Goal: Find contact information: Find contact information

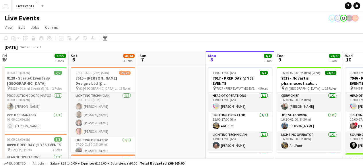
scroll to position [0, 196]
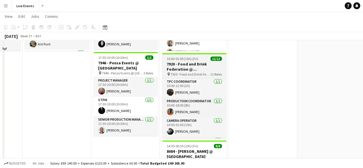
scroll to position [104, 0]
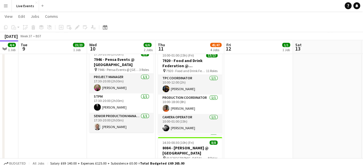
click at [263, 131] on app-date-cell "08:00-10:00 (2h) 1/1 7920 - Food and Drink Federation @ Roundhouse pin 7920 - F…" at bounding box center [258, 140] width 69 height 361
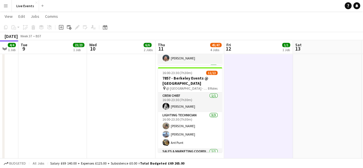
scroll to position [261, 0]
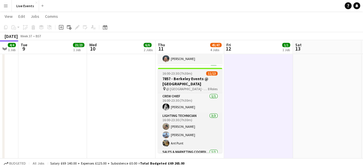
click at [180, 79] on h3 "7857 - Berkeley Events @ [GEOGRAPHIC_DATA]" at bounding box center [190, 81] width 64 height 10
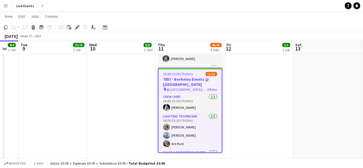
click at [180, 82] on h3 "7857 - Berkeley Events @ [GEOGRAPHIC_DATA]" at bounding box center [190, 82] width 63 height 10
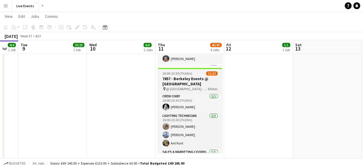
click at [180, 82] on h3 "7857 - Berkeley Events @ [GEOGRAPHIC_DATA]" at bounding box center [190, 81] width 64 height 10
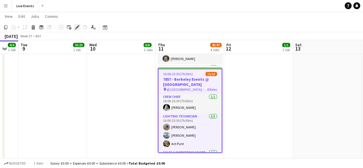
click at [77, 26] on icon "Edit" at bounding box center [77, 27] width 5 height 5
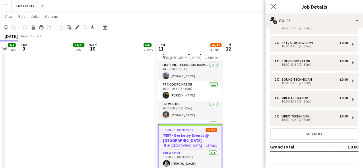
scroll to position [71, 0]
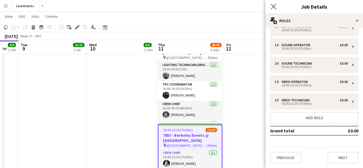
click at [272, 9] on app-icon "Close pop-in" at bounding box center [274, 7] width 8 height 8
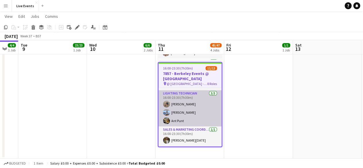
scroll to position [0, 0]
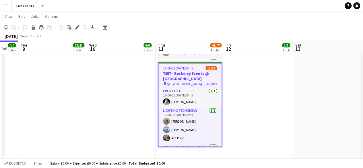
click at [190, 73] on h3 "7857 - Berkeley Events @ [GEOGRAPHIC_DATA]" at bounding box center [190, 76] width 63 height 10
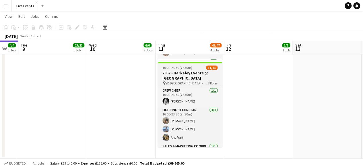
click at [190, 73] on h3 "7857 - Berkeley Events @ [GEOGRAPHIC_DATA]" at bounding box center [190, 75] width 64 height 10
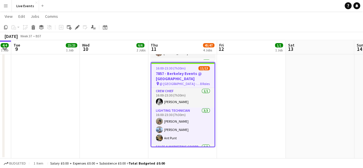
drag, startPoint x: 210, startPoint y: 92, endPoint x: 73, endPoint y: 28, distance: 151.2
click at [73, 28] on div "Add job Add linked Job Edit Edit linked Job Applicants" at bounding box center [75, 27] width 44 height 7
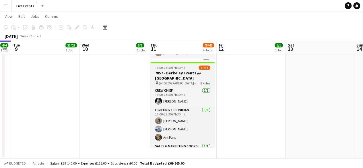
click at [192, 83] on span "@ [GEOGRAPHIC_DATA] - 7857" at bounding box center [180, 83] width 42 height 4
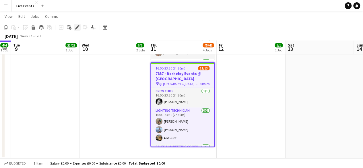
click at [76, 28] on icon at bounding box center [77, 27] width 3 height 3
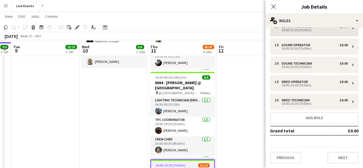
scroll to position [172, 0]
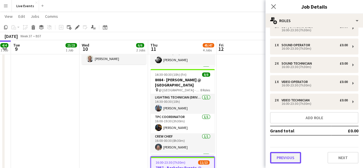
click at [285, 157] on button "Previous" at bounding box center [285, 157] width 31 height 11
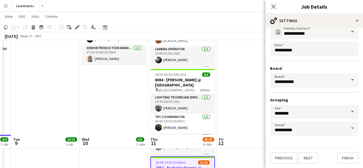
scroll to position [267, 0]
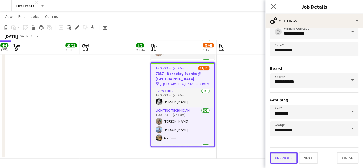
click at [281, 161] on button "Previous" at bounding box center [284, 157] width 28 height 11
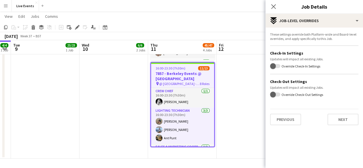
scroll to position [0, 0]
click at [291, 121] on button "Previous" at bounding box center [285, 119] width 31 height 11
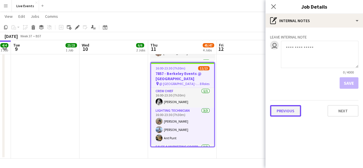
click at [288, 114] on button "Previous" at bounding box center [285, 110] width 31 height 11
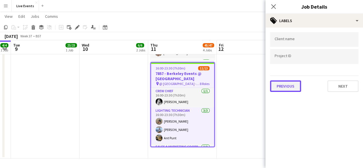
click at [282, 84] on button "Previous" at bounding box center [285, 85] width 31 height 11
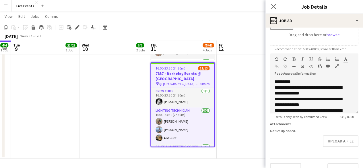
scroll to position [120, 0]
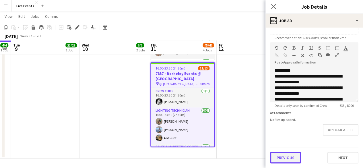
click at [287, 157] on button "Previous" at bounding box center [285, 157] width 31 height 11
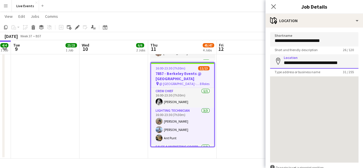
click at [307, 65] on input "**********" at bounding box center [314, 61] width 88 height 14
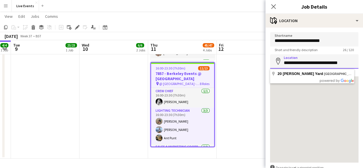
click at [307, 65] on input "**********" at bounding box center [314, 61] width 88 height 14
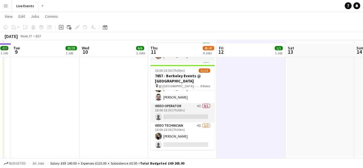
scroll to position [267, 0]
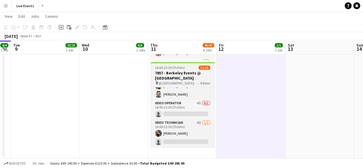
click at [178, 69] on span "16:00-23:30 (7h30m)" at bounding box center [170, 67] width 30 height 4
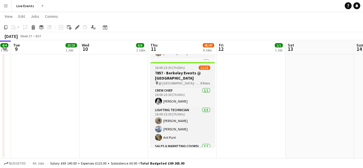
click at [180, 72] on h3 "7857 - Berkeley Events @ [GEOGRAPHIC_DATA]" at bounding box center [183, 75] width 64 height 10
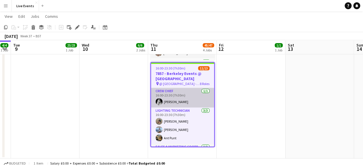
click at [178, 92] on app-card-role "Crew Chief [DATE] 16:00-23:30 (7h30m) [PERSON_NAME]" at bounding box center [182, 98] width 63 height 20
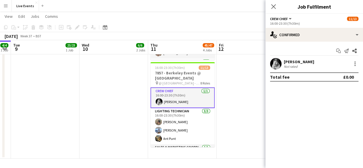
click at [292, 61] on div "[PERSON_NAME]" at bounding box center [299, 61] width 30 height 5
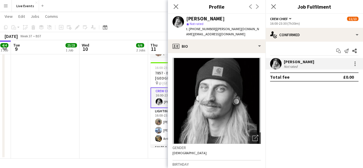
drag, startPoint x: 222, startPoint y: 19, endPoint x: 181, endPoint y: 20, distance: 41.4
click at [181, 20] on div "[PERSON_NAME] star Not rated t. [PHONE_NUMBER] | [PERSON_NAME][DOMAIN_NAME][EMA…" at bounding box center [217, 27] width 98 height 26
copy div "[PERSON_NAME]"
drag, startPoint x: 211, startPoint y: 28, endPoint x: 190, endPoint y: 31, distance: 21.5
click at [190, 31] on span "t. [PHONE_NUMBER]" at bounding box center [201, 29] width 30 height 4
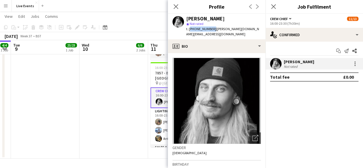
copy span "[PHONE_NUMBER]"
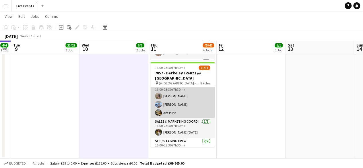
scroll to position [0, 0]
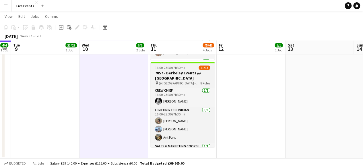
click at [172, 68] on span "16:00-23:30 (7h30m)" at bounding box center [170, 67] width 30 height 4
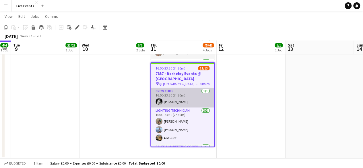
click at [158, 98] on app-user-avatar at bounding box center [159, 101] width 7 height 7
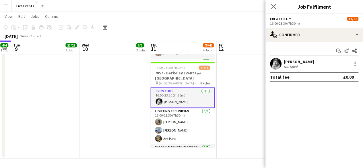
click at [276, 62] on app-user-avatar at bounding box center [275, 63] width 11 height 11
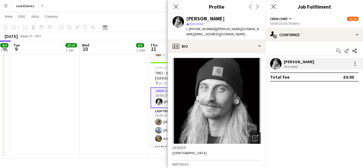
drag, startPoint x: 186, startPoint y: 16, endPoint x: 244, endPoint y: 17, distance: 57.2
click at [244, 17] on div "[PERSON_NAME]" at bounding box center [223, 18] width 75 height 5
copy div "[PERSON_NAME]"
drag, startPoint x: 211, startPoint y: 28, endPoint x: 194, endPoint y: 31, distance: 17.5
click at [194, 31] on span "t. [PHONE_NUMBER]" at bounding box center [201, 29] width 30 height 4
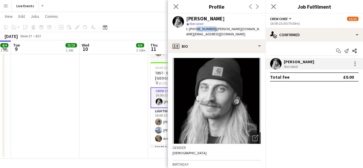
copy span "7447405931"
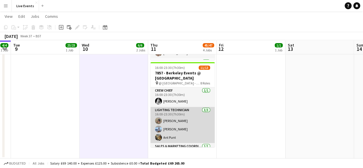
click at [159, 119] on app-user-avatar at bounding box center [158, 120] width 7 height 7
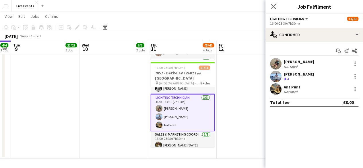
scroll to position [12, 0]
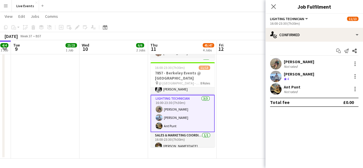
click at [276, 61] on app-user-avatar at bounding box center [275, 63] width 11 height 11
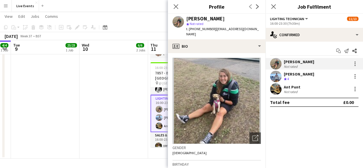
drag, startPoint x: 187, startPoint y: 18, endPoint x: 231, endPoint y: 14, distance: 44.1
click at [231, 14] on div "[PERSON_NAME] star Not rated t. [PHONE_NUMBER] | [EMAIL_ADDRESS][DOMAIN_NAME]" at bounding box center [217, 27] width 98 height 26
copy div "[PERSON_NAME]"
drag, startPoint x: 213, startPoint y: 28, endPoint x: 194, endPoint y: 30, distance: 18.7
click at [194, 30] on span "t. [PHONE_NUMBER]" at bounding box center [201, 29] width 30 height 4
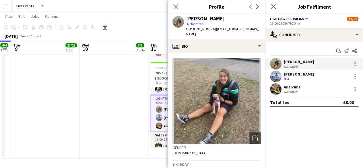
copy span "07752144953"
click at [280, 74] on app-user-avatar at bounding box center [275, 76] width 11 height 11
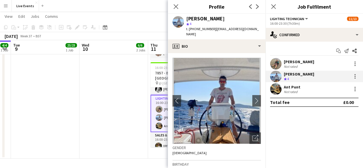
drag, startPoint x: 225, startPoint y: 18, endPoint x: 185, endPoint y: 16, distance: 39.4
click at [185, 16] on div "[PERSON_NAME] star 4 t. [PHONE_NUMBER] | [EMAIL_ADDRESS][DOMAIN_NAME]" at bounding box center [217, 27] width 98 height 26
copy div "[PERSON_NAME]"
drag, startPoint x: 211, startPoint y: 28, endPoint x: 192, endPoint y: 32, distance: 19.4
click at [192, 32] on div "[PERSON_NAME] star 4 t. [PHONE_NUMBER] | [EMAIL_ADDRESS][DOMAIN_NAME]" at bounding box center [217, 27] width 98 height 26
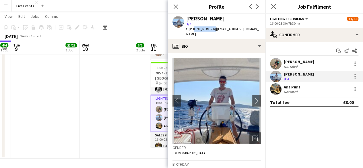
copy span "47923193920"
click at [277, 90] on app-user-avatar at bounding box center [275, 88] width 11 height 11
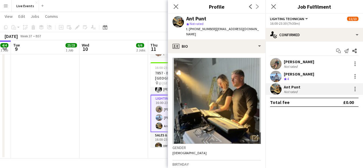
drag, startPoint x: 210, startPoint y: 19, endPoint x: 185, endPoint y: 20, distance: 24.4
click at [185, 20] on div "Ant Punt star Not rated t. [PHONE_NUMBER] | [EMAIL_ADDRESS][DOMAIN_NAME]" at bounding box center [217, 27] width 98 height 26
copy div "Ant Punt"
drag, startPoint x: 213, startPoint y: 28, endPoint x: 194, endPoint y: 32, distance: 19.0
click at [194, 32] on div "Ant Punt star Not rated t. [PHONE_NUMBER] | [EMAIL_ADDRESS][DOMAIN_NAME]" at bounding box center [217, 27] width 98 height 26
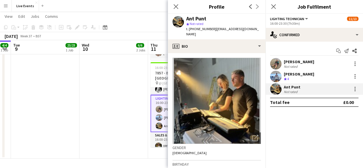
click at [200, 25] on span "Not rated" at bounding box center [197, 24] width 14 height 4
drag, startPoint x: 212, startPoint y: 29, endPoint x: 192, endPoint y: 32, distance: 20.0
click at [192, 32] on div "Ant Punt star Not rated t. [PHONE_NUMBER] | [EMAIL_ADDRESS][DOMAIN_NAME]" at bounding box center [217, 27] width 98 height 26
copy span "47950797072"
click at [177, 7] on icon "Close pop-in" at bounding box center [175, 6] width 5 height 5
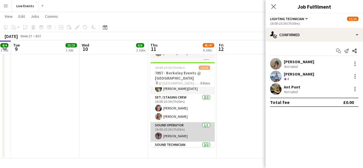
scroll to position [63, 0]
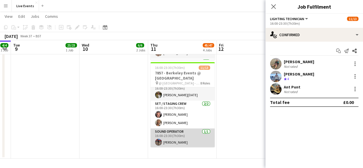
click at [175, 107] on app-card-role "Set / Staging Crew [DATE] 16:00-23:30 (7h30m) [PERSON_NAME] [PERSON_NAME]" at bounding box center [183, 115] width 64 height 28
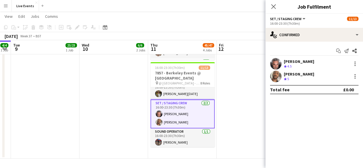
scroll to position [62, 0]
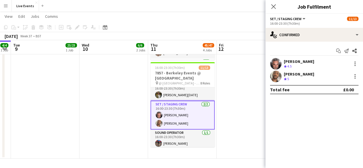
click at [275, 62] on app-user-avatar at bounding box center [275, 63] width 11 height 11
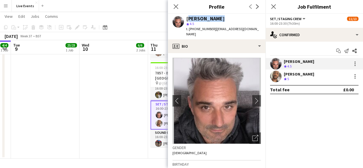
drag, startPoint x: 217, startPoint y: 19, endPoint x: 187, endPoint y: 20, distance: 29.9
click at [187, 20] on div "[PERSON_NAME]" at bounding box center [205, 18] width 38 height 5
drag, startPoint x: 213, startPoint y: 30, endPoint x: 192, endPoint y: 30, distance: 21.3
click at [192, 30] on span "t. [PHONE_NUMBER]" at bounding box center [201, 29] width 30 height 4
click at [276, 77] on app-user-avatar at bounding box center [275, 76] width 11 height 11
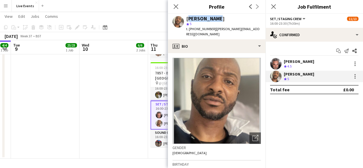
drag, startPoint x: 213, startPoint y: 20, endPoint x: 186, endPoint y: 16, distance: 27.2
click at [186, 16] on div "[PERSON_NAME] star 5 t. [PHONE_NUMBER] | [PERSON_NAME][EMAIL_ADDRESS][DOMAIN_NA…" at bounding box center [217, 27] width 98 height 26
drag, startPoint x: 212, startPoint y: 28, endPoint x: 187, endPoint y: 31, distance: 25.5
click at [187, 31] on span "t. [PHONE_NUMBER]" at bounding box center [201, 29] width 30 height 4
drag, startPoint x: 213, startPoint y: 28, endPoint x: 195, endPoint y: 30, distance: 17.9
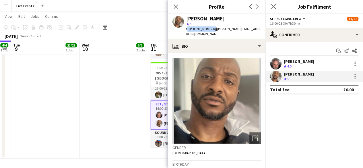
click at [195, 30] on span "t. [PHONE_NUMBER]" at bounding box center [201, 29] width 30 height 4
click at [178, 8] on icon "Close pop-in" at bounding box center [175, 6] width 5 height 5
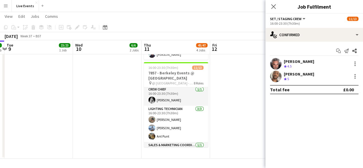
scroll to position [0, 0]
